Goal: Task Accomplishment & Management: Manage account settings

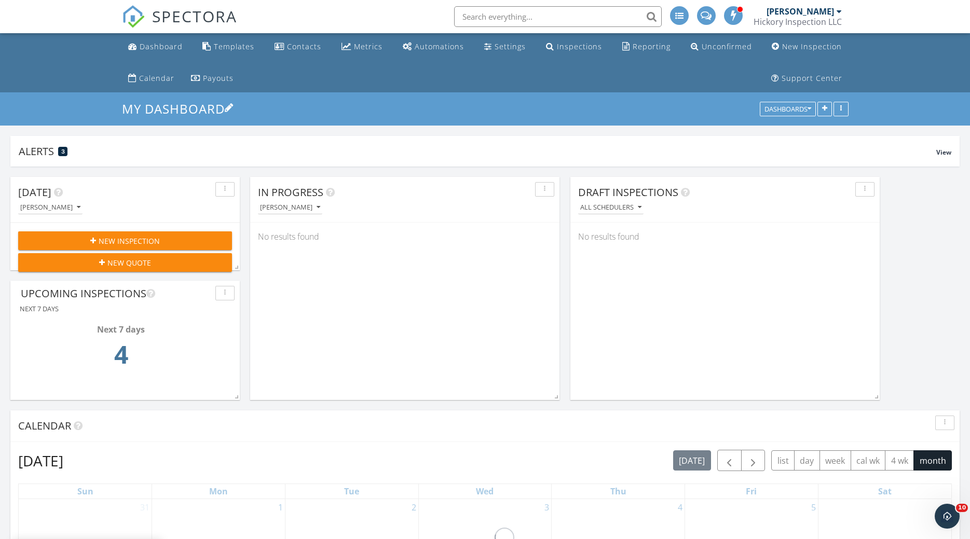
scroll to position [3409, 970]
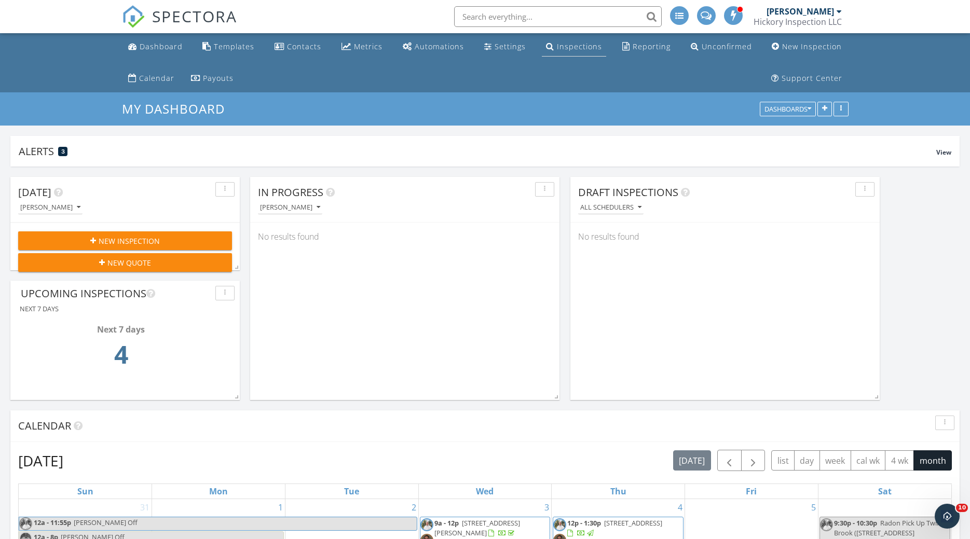
click at [562, 47] on div "Inspections" at bounding box center [579, 47] width 45 height 10
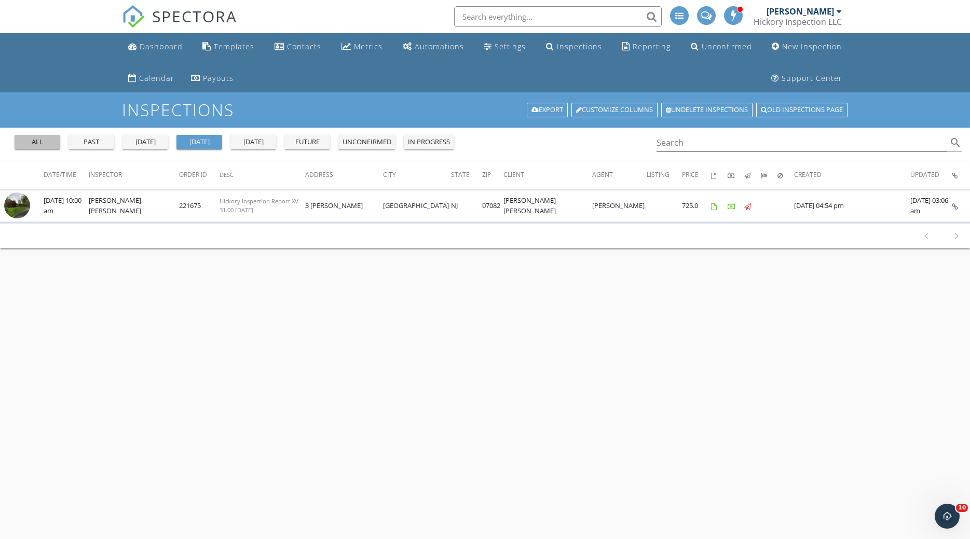
click at [43, 145] on div "all" at bounding box center [37, 142] width 37 height 10
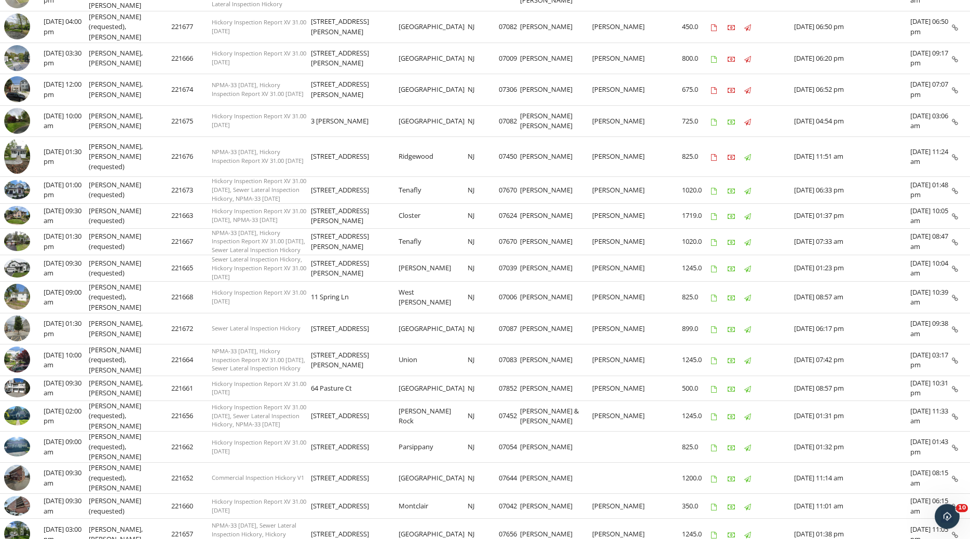
scroll to position [236, 0]
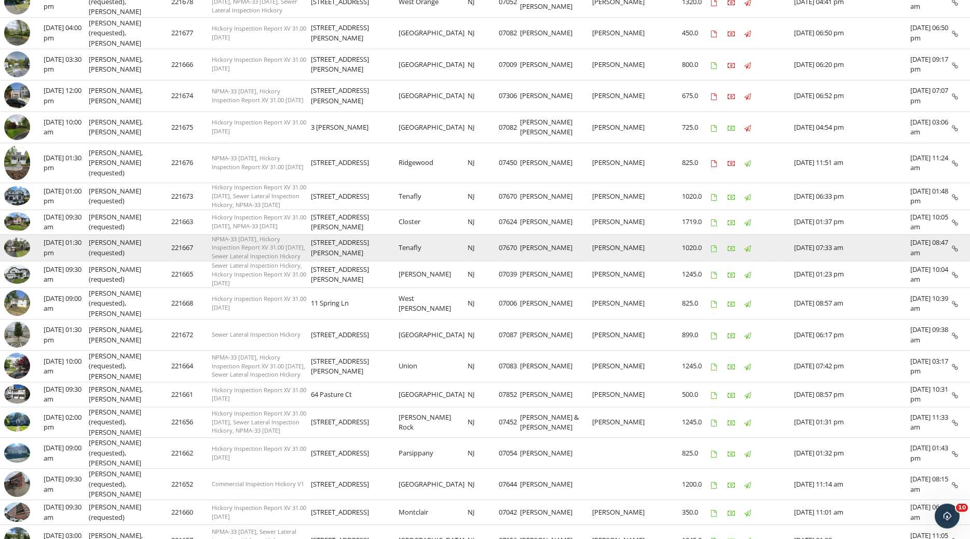
click at [18, 242] on img at bounding box center [17, 248] width 26 height 20
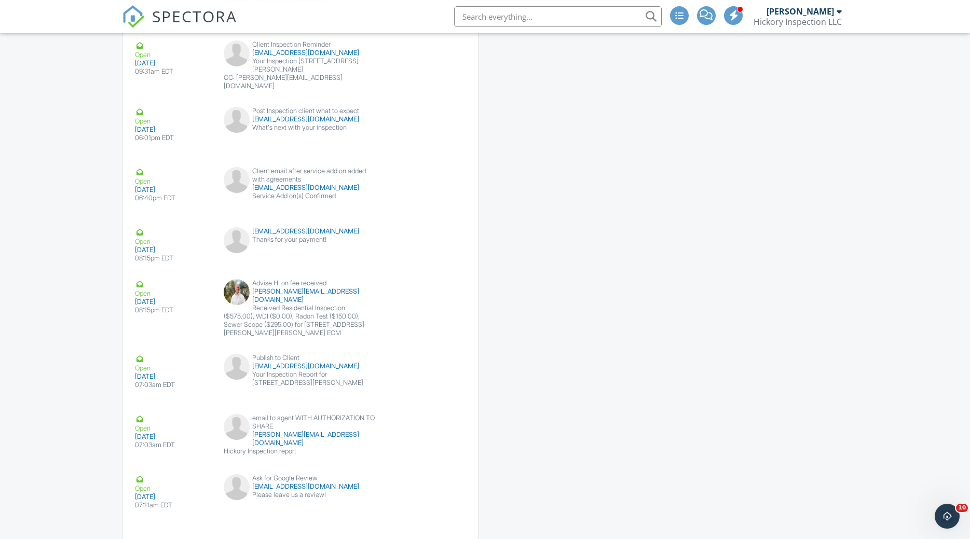
scroll to position [2254, 0]
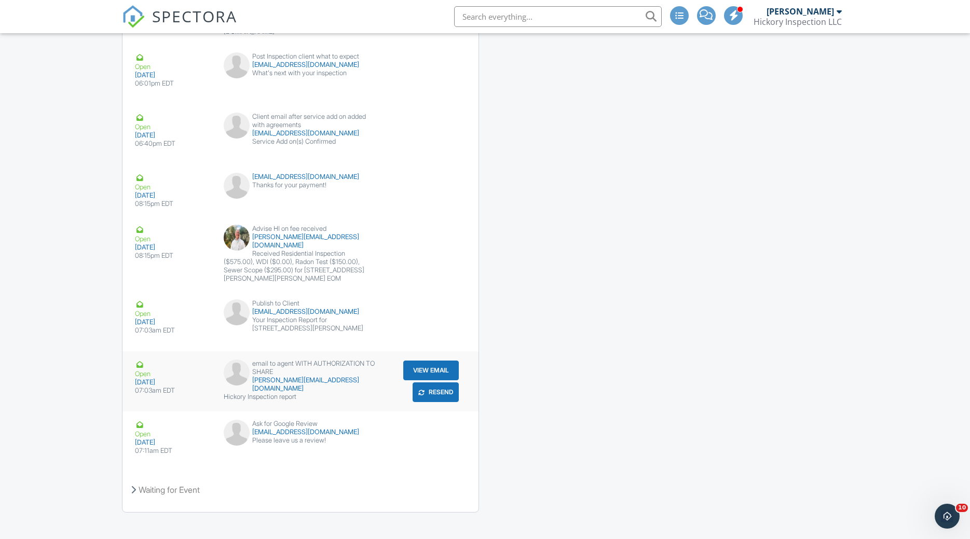
click at [441, 382] on button "Resend" at bounding box center [435, 392] width 46 height 20
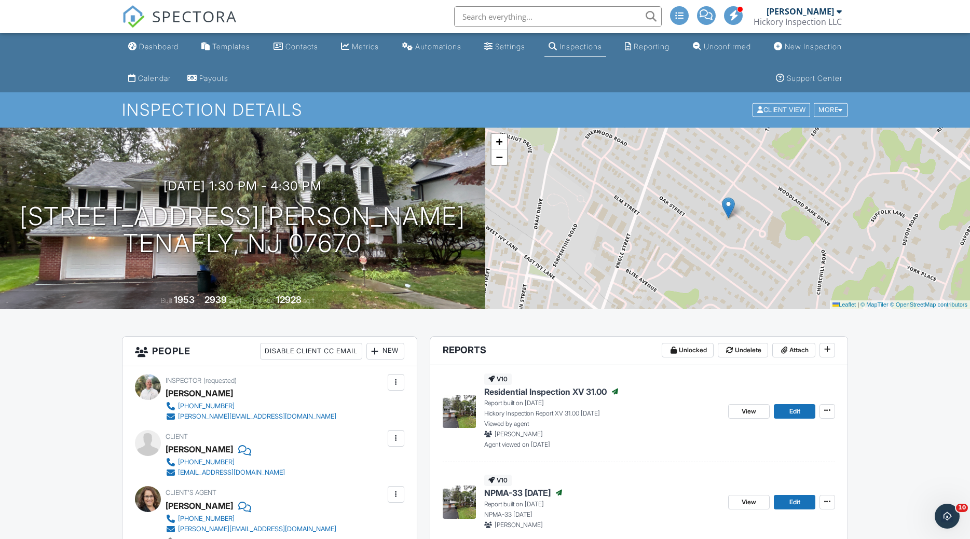
click at [560, 49] on div "Inspections" at bounding box center [580, 46] width 43 height 9
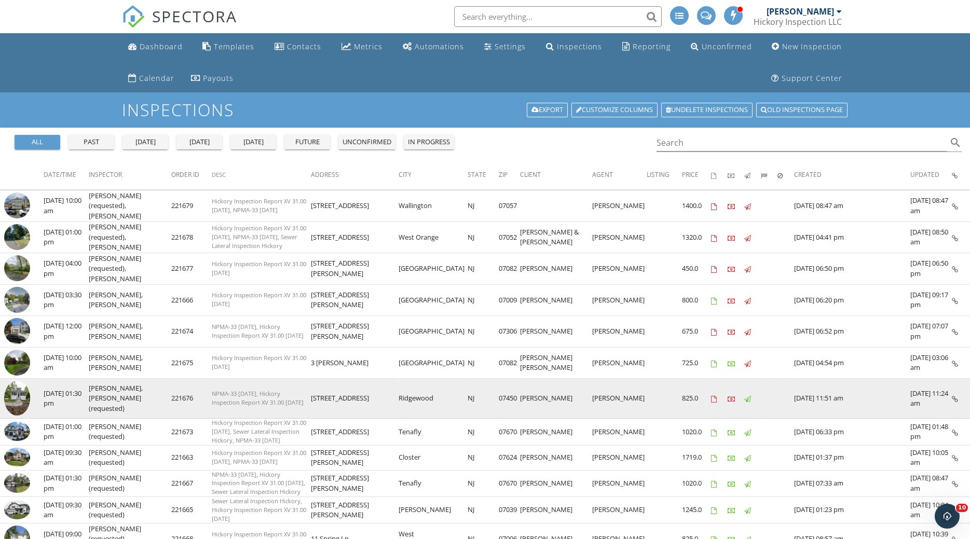
click at [19, 394] on img at bounding box center [17, 398] width 26 height 35
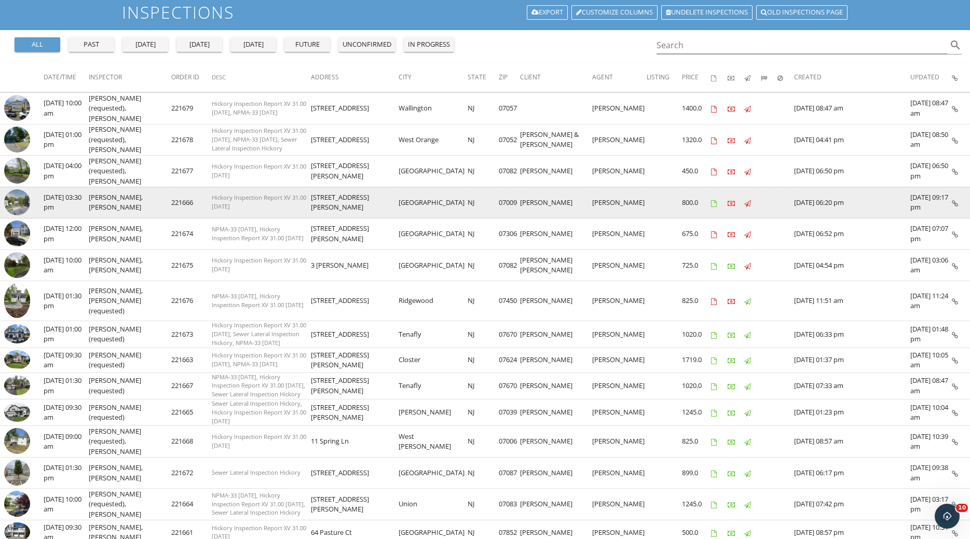
scroll to position [96, 0]
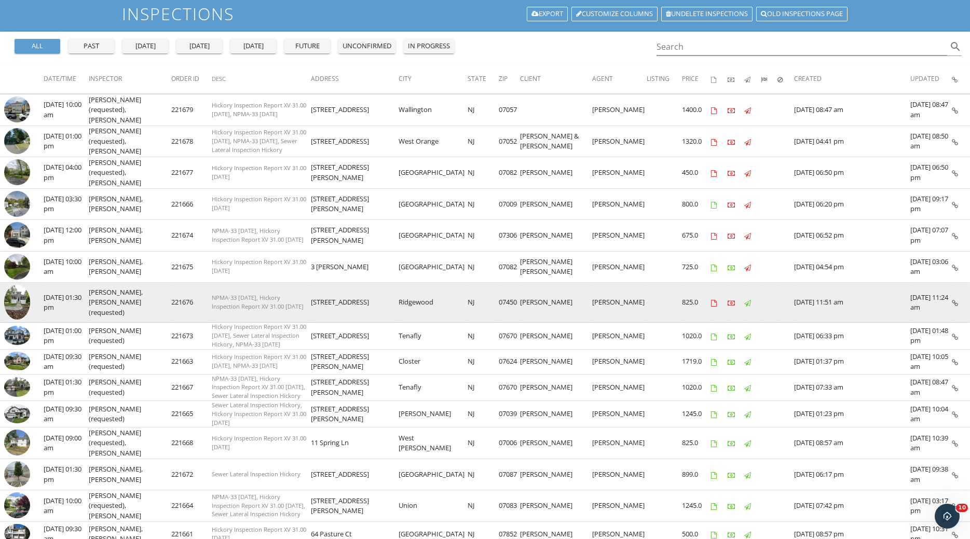
click at [21, 298] on img at bounding box center [17, 302] width 26 height 35
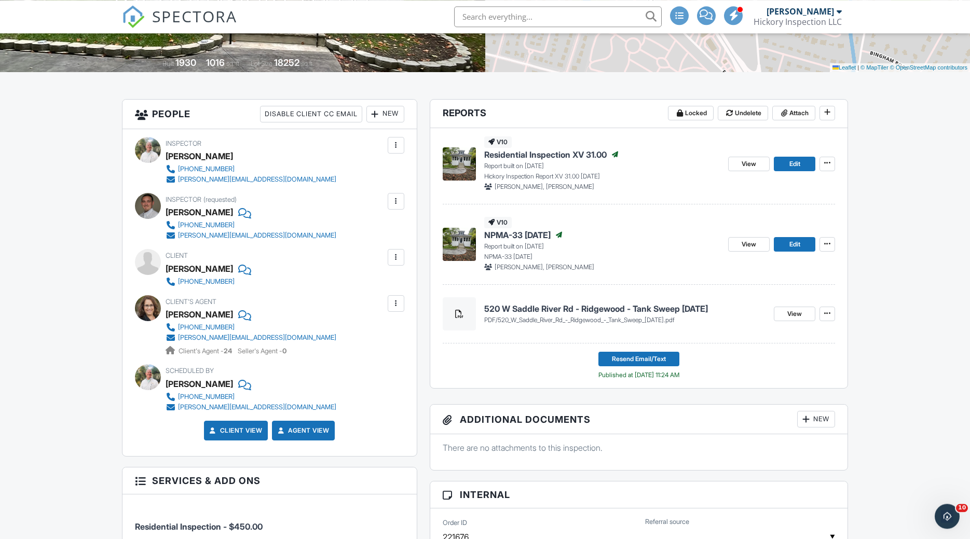
scroll to position [246, 0]
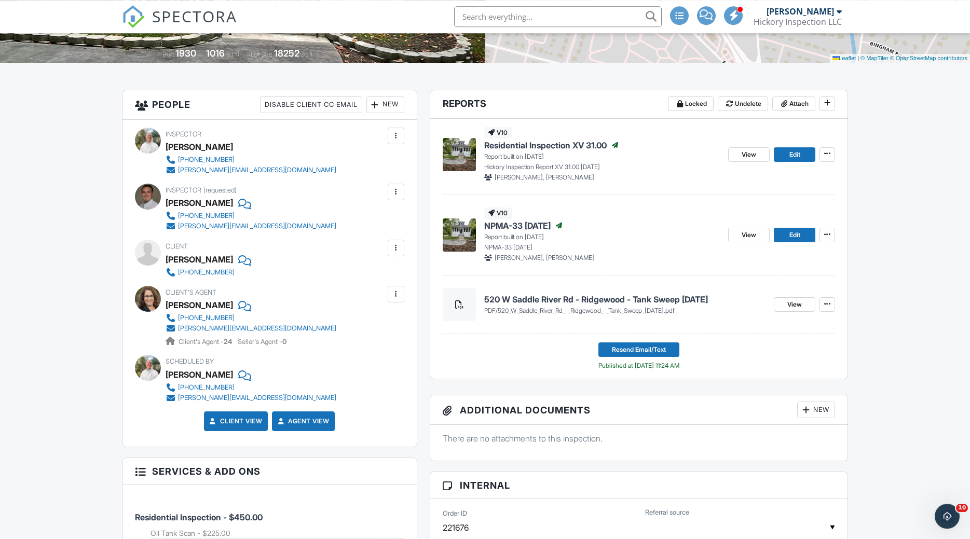
click at [390, 251] on div at bounding box center [396, 248] width 17 height 17
click at [379, 279] on li "Edit" at bounding box center [379, 280] width 38 height 26
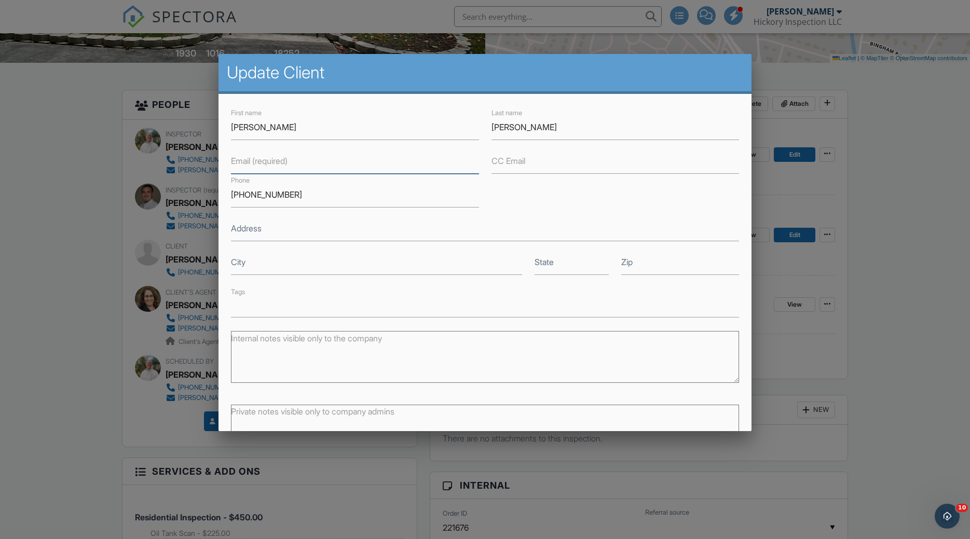
click at [360, 167] on input "Email (required)" at bounding box center [355, 160] width 248 height 25
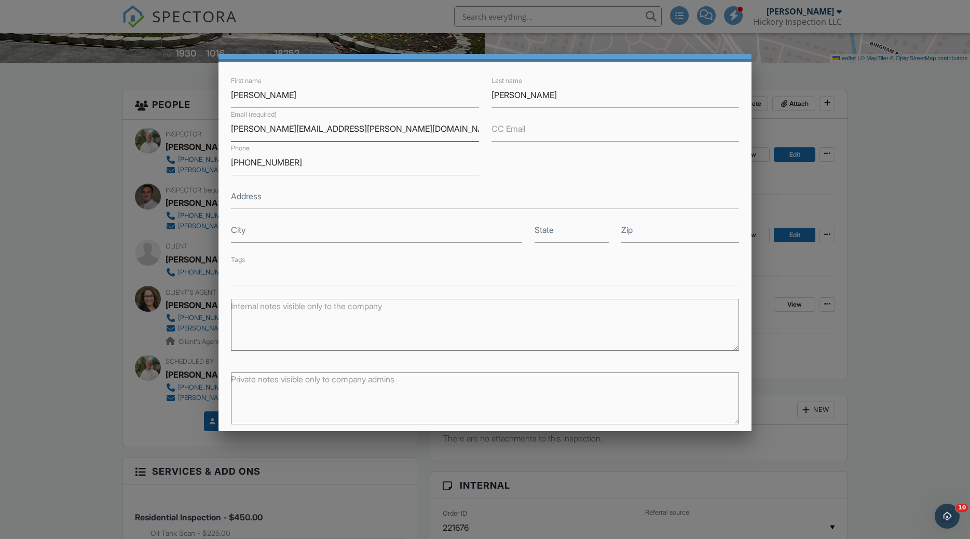
scroll to position [34, 0]
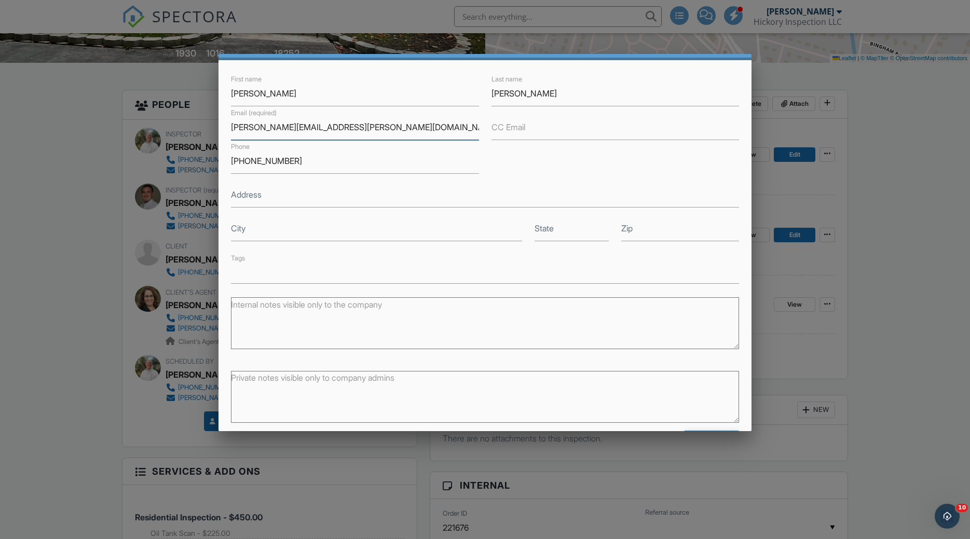
type input "[PERSON_NAME][EMAIL_ADDRESS][PERSON_NAME][DOMAIN_NAME]"
click at [710, 431] on input "Save" at bounding box center [711, 440] width 55 height 19
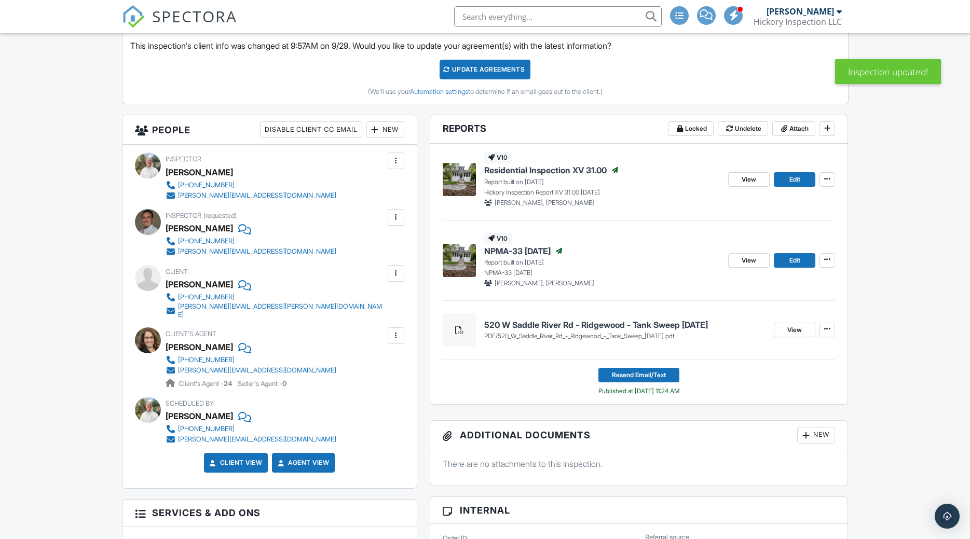
scroll to position [330, 0]
click at [481, 74] on div "Update Agreements" at bounding box center [484, 70] width 91 height 20
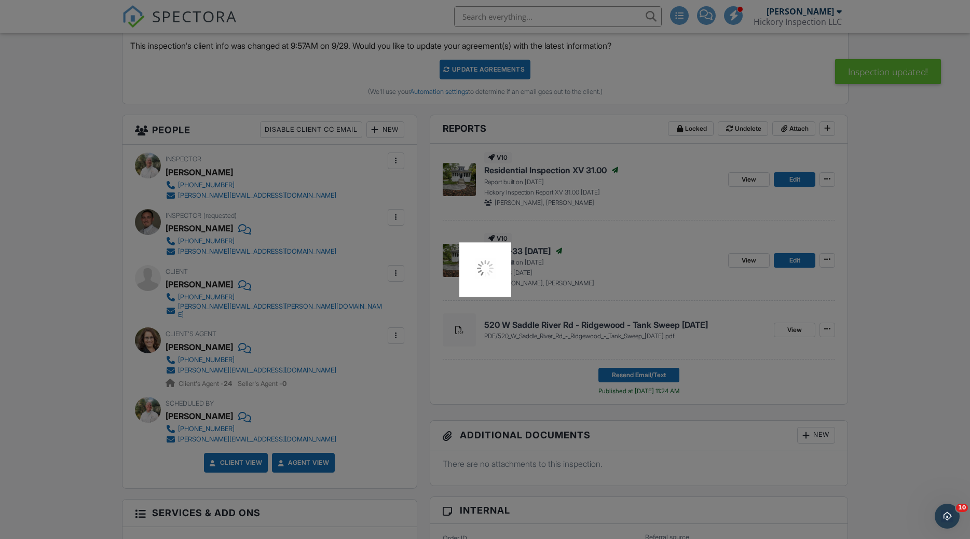
scroll to position [0, 0]
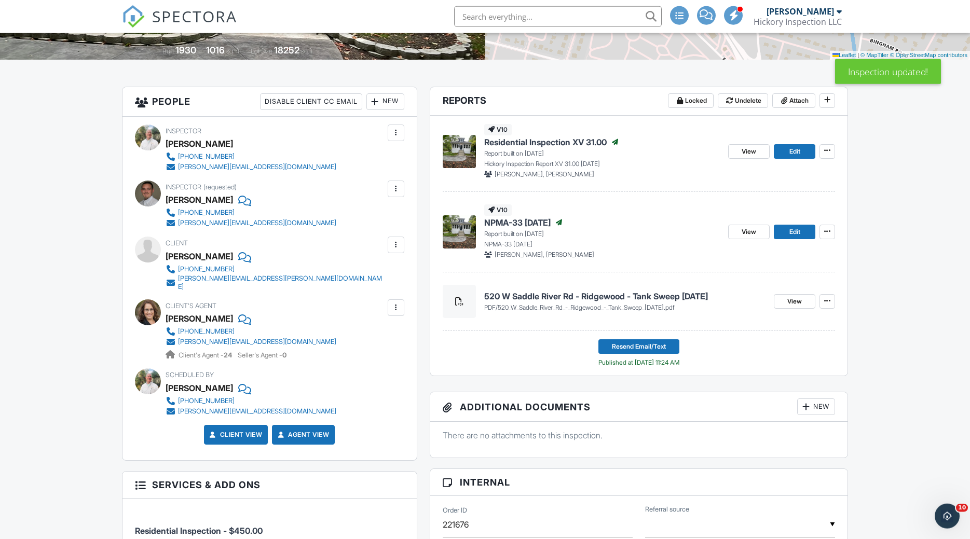
scroll to position [252, 0]
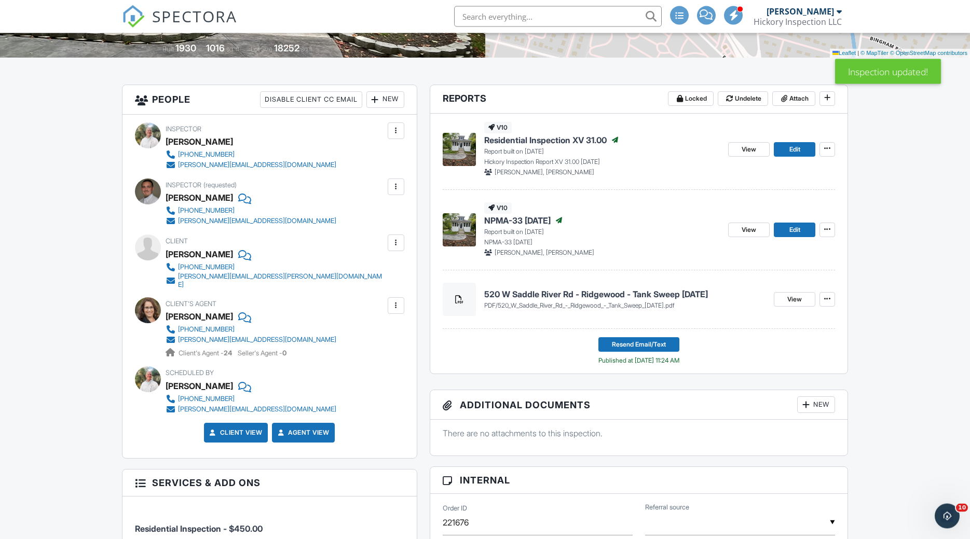
click at [384, 101] on div "New" at bounding box center [385, 99] width 38 height 17
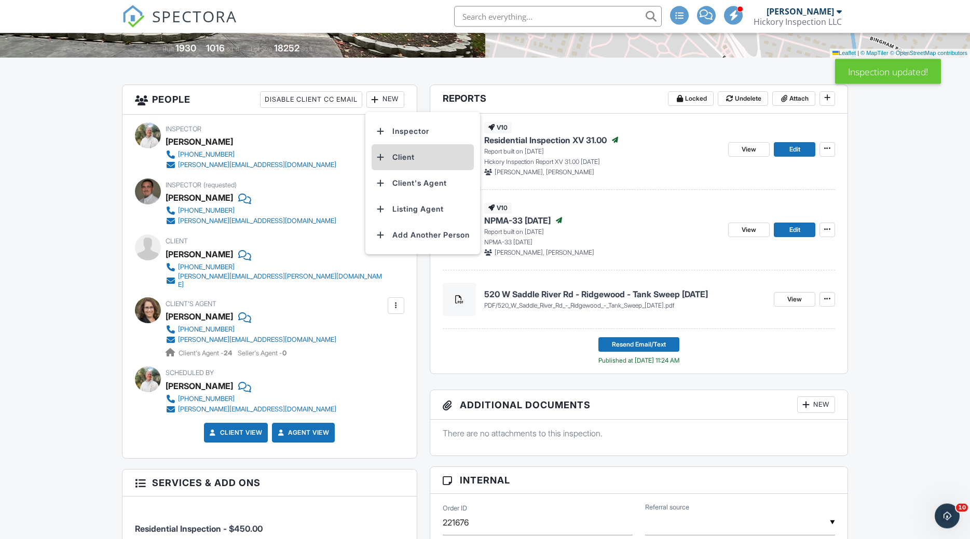
click at [397, 155] on li "Client" at bounding box center [422, 157] width 102 height 26
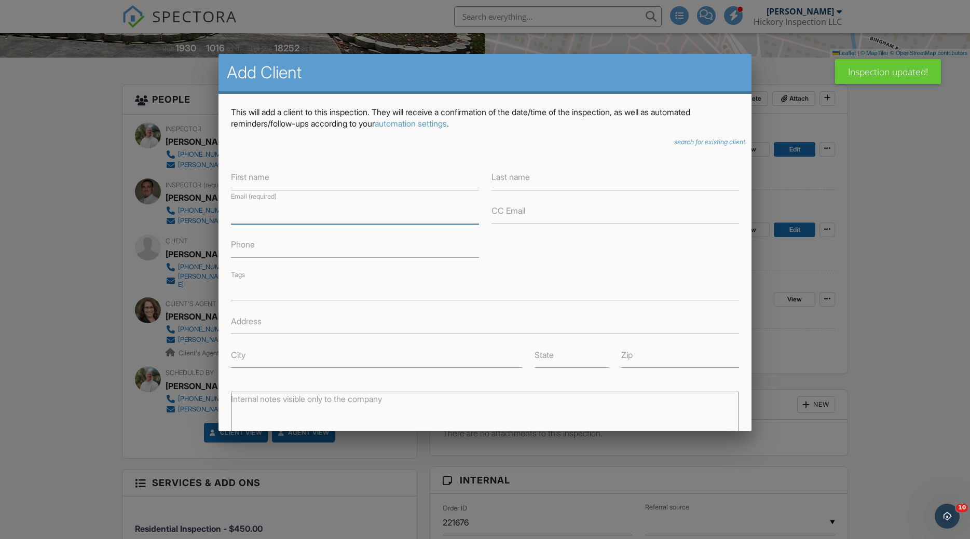
click at [307, 219] on input "Email (required)" at bounding box center [355, 211] width 248 height 25
type input "sanjanakrao@yahoo.com"
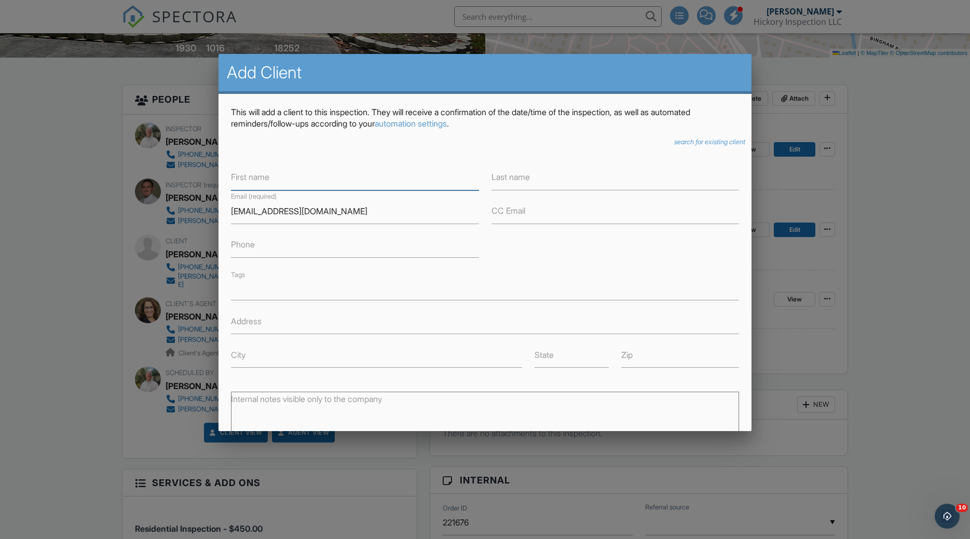
click at [294, 174] on input "First name" at bounding box center [355, 177] width 248 height 25
type input "Sanjan"
click at [503, 174] on label "Last name" at bounding box center [510, 176] width 38 height 11
click at [503, 174] on input "Last name" at bounding box center [615, 177] width 248 height 25
click at [254, 174] on input "Sanjan" at bounding box center [355, 177] width 248 height 25
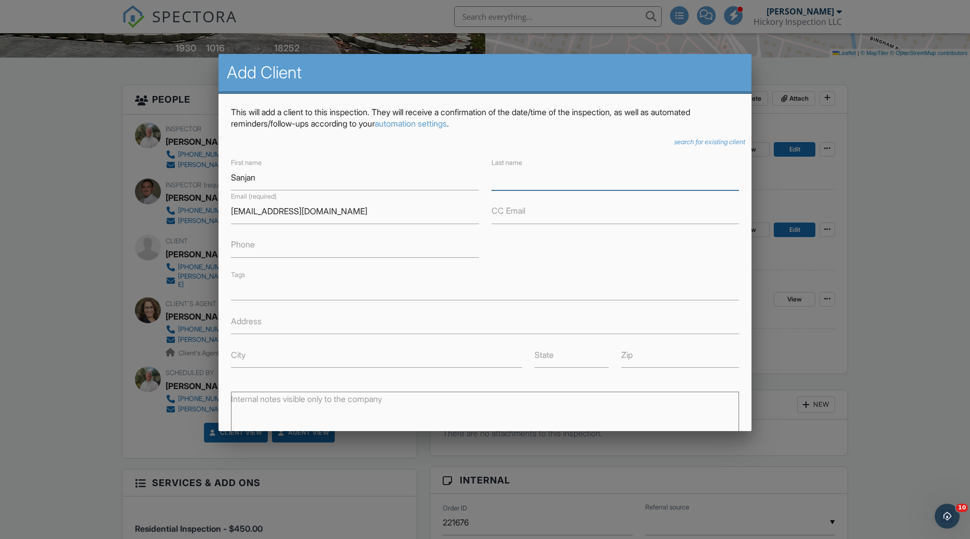
click at [507, 169] on input "Last name" at bounding box center [615, 177] width 248 height 25
type input "Akrao"
click at [259, 176] on input "Sanjan" at bounding box center [355, 177] width 248 height 25
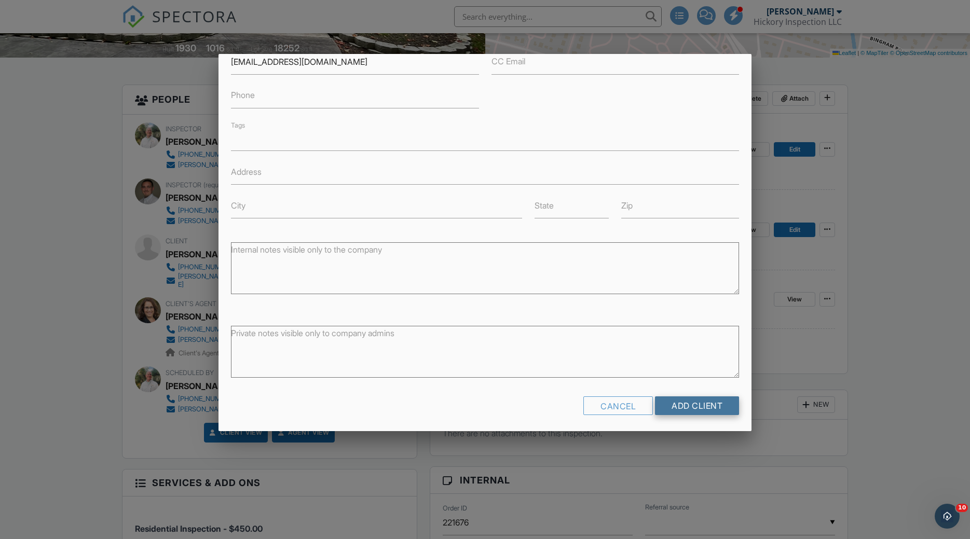
type input "[PERSON_NAME]"
click at [697, 405] on input "Add Client" at bounding box center [697, 405] width 84 height 19
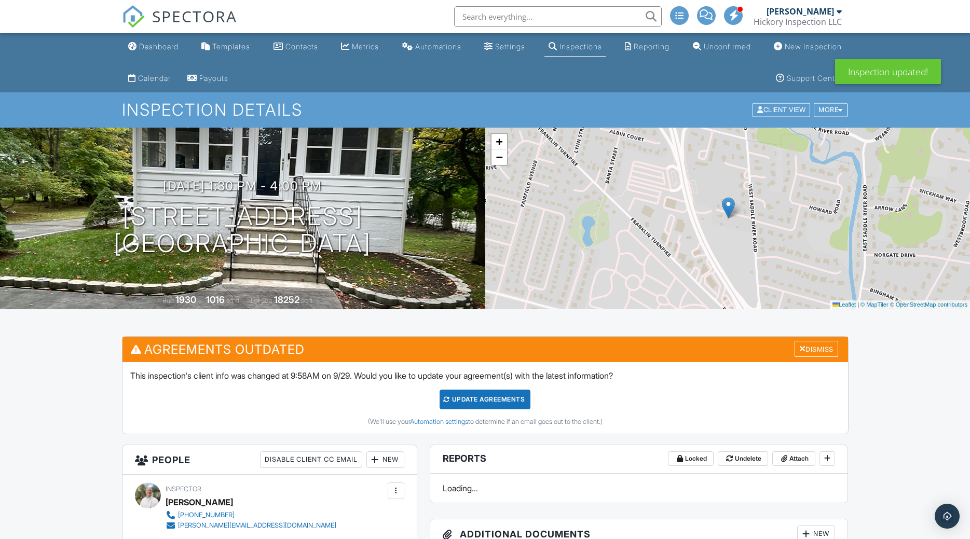
click at [805, 345] on div "Dismiss" at bounding box center [816, 349] width 44 height 16
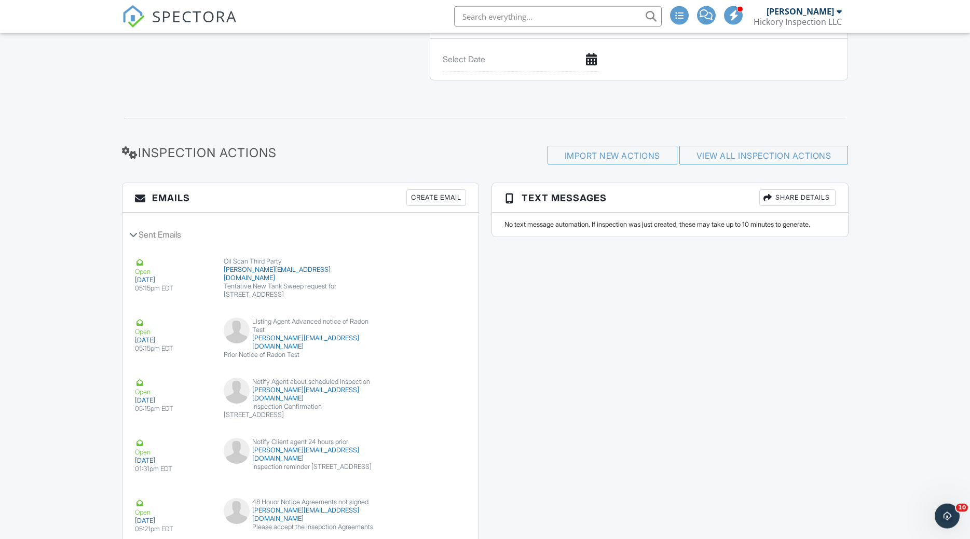
scroll to position [1436, 0]
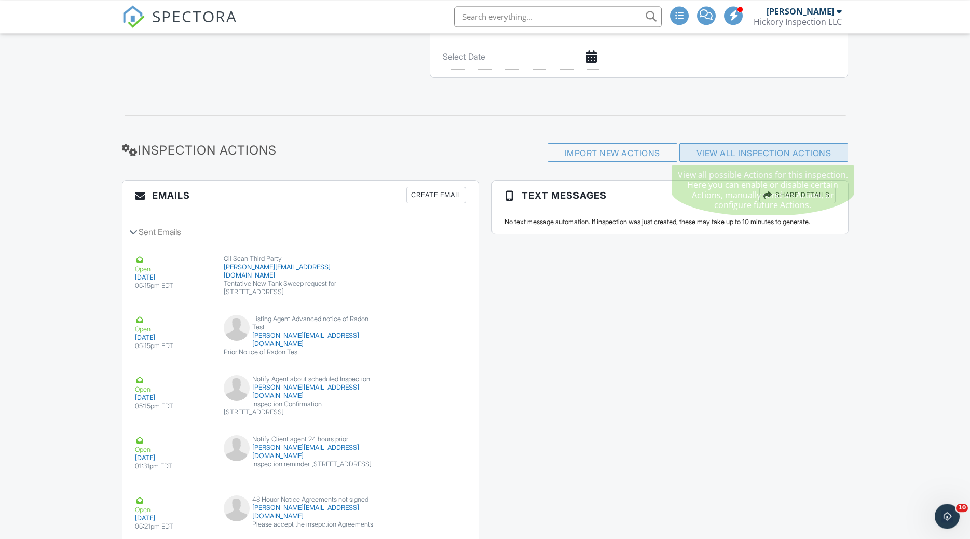
click at [765, 149] on link "View All Inspection Actions" at bounding box center [763, 153] width 135 height 10
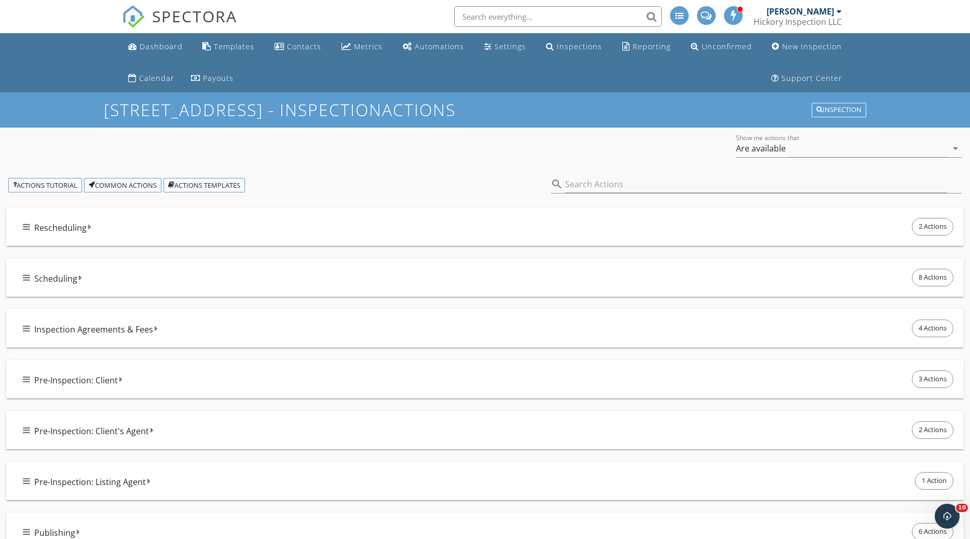
click at [267, 277] on div "Scheduling 8 Actions" at bounding box center [489, 278] width 932 height 22
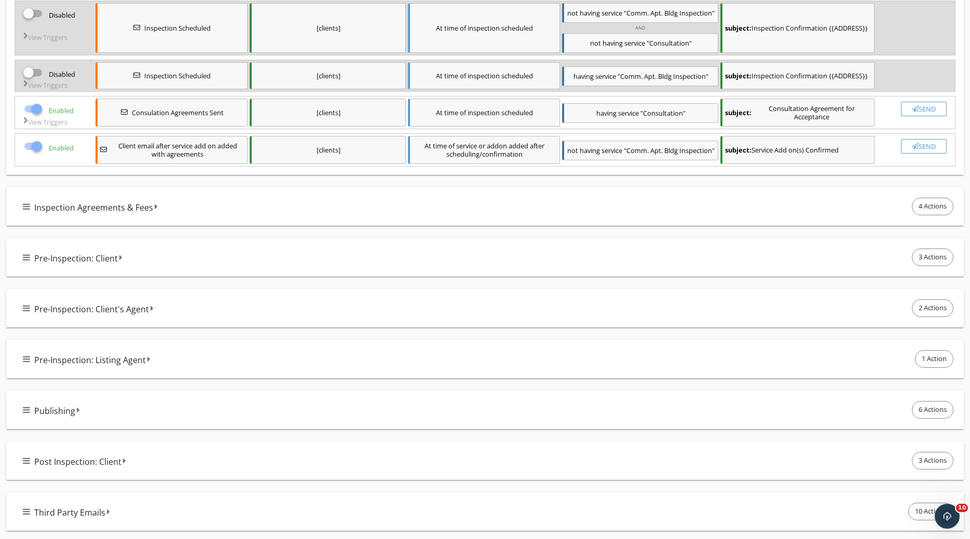
scroll to position [472, 0]
click at [723, 404] on div "Publishing 6 Actions" at bounding box center [489, 410] width 932 height 22
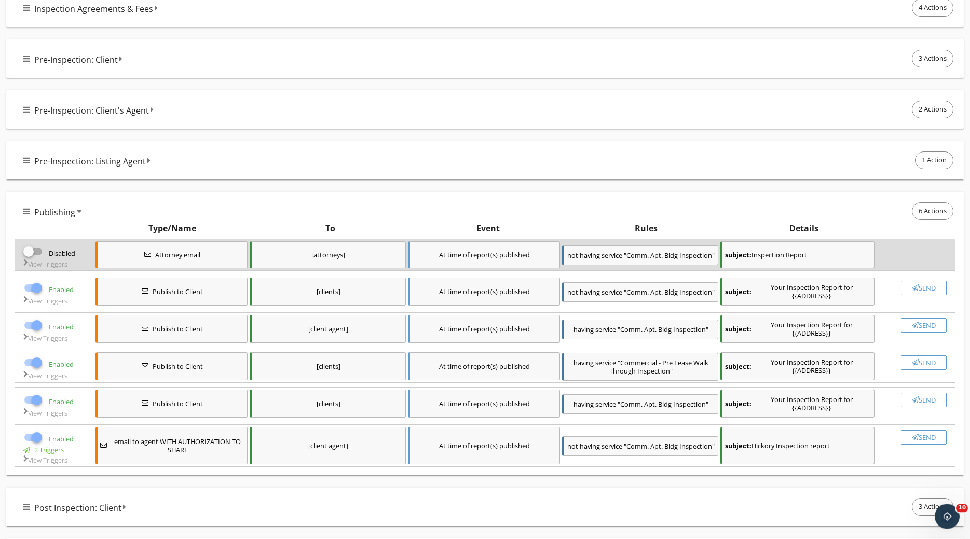
scroll to position [717, 0]
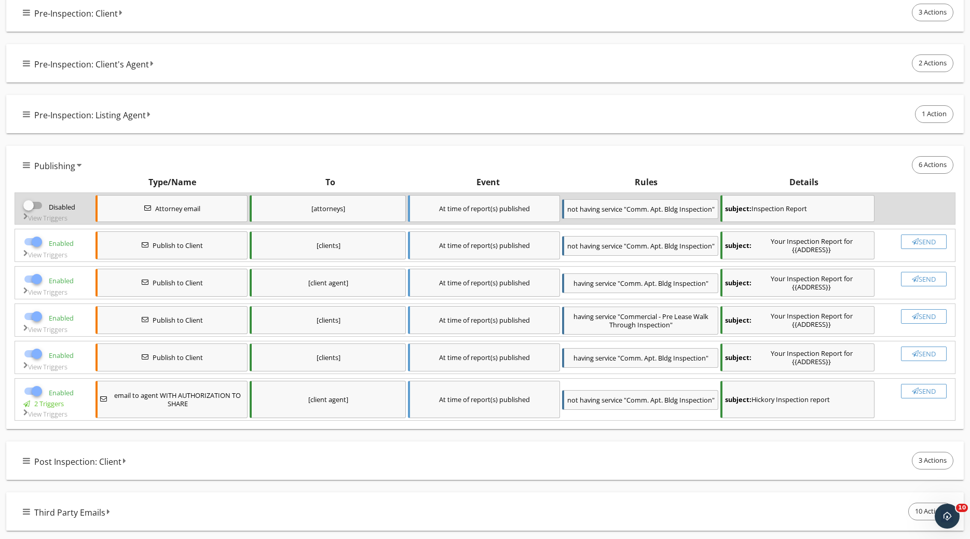
click at [920, 244] on div "Send" at bounding box center [923, 242] width 36 height 8
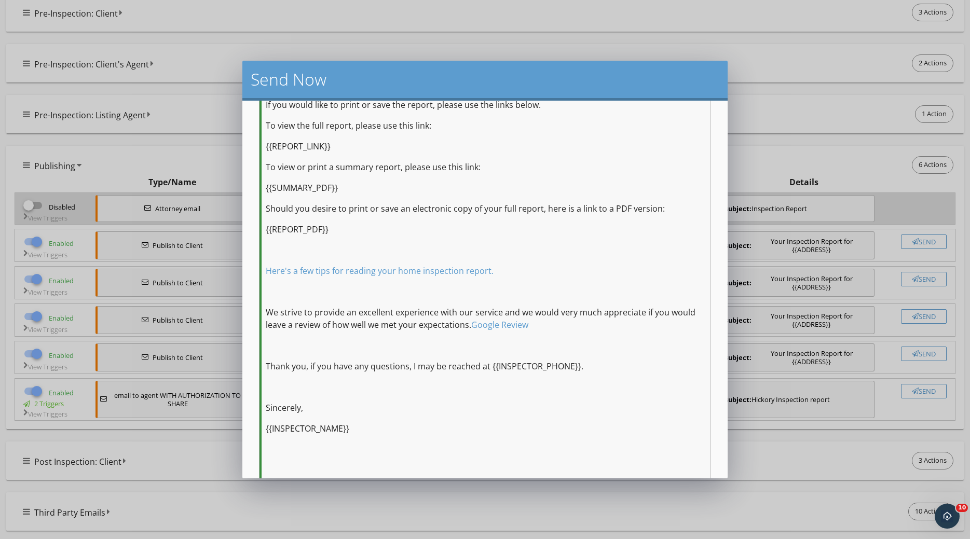
scroll to position [403, 0]
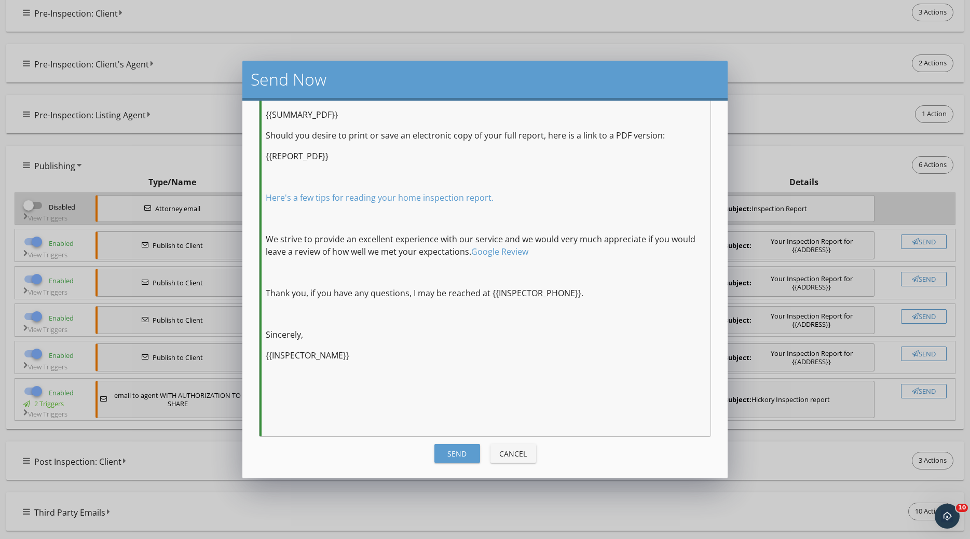
click at [447, 458] on div "Send" at bounding box center [457, 453] width 29 height 11
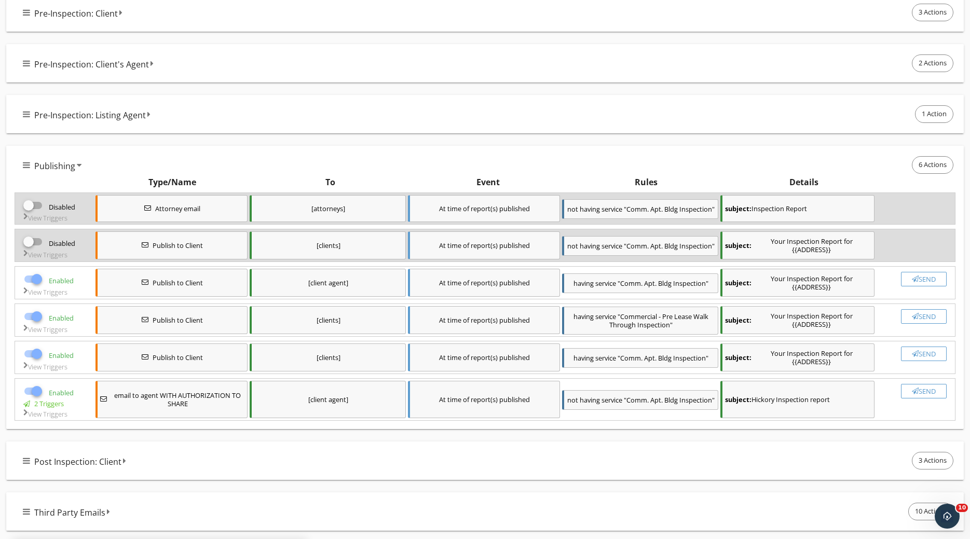
checkbox input "false"
